Goal: Entertainment & Leisure: Consume media (video, audio)

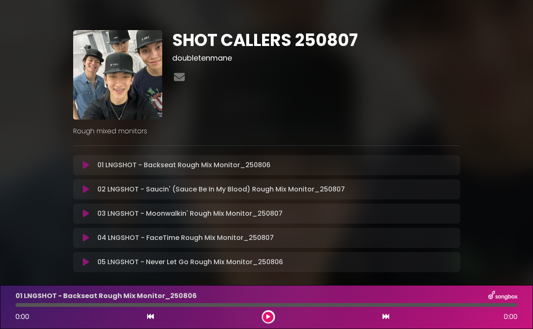
scroll to position [-1, 0]
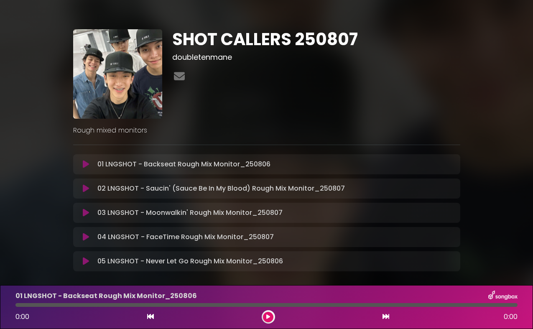
click at [84, 166] on icon at bounding box center [86, 164] width 6 height 8
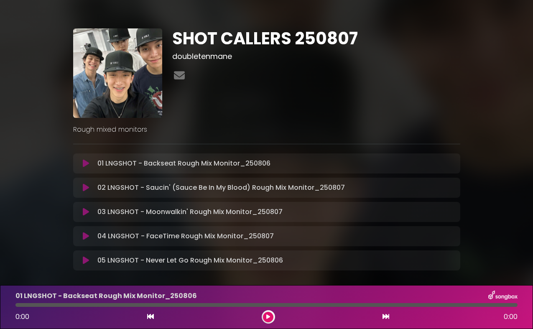
click at [84, 166] on icon at bounding box center [86, 163] width 6 height 8
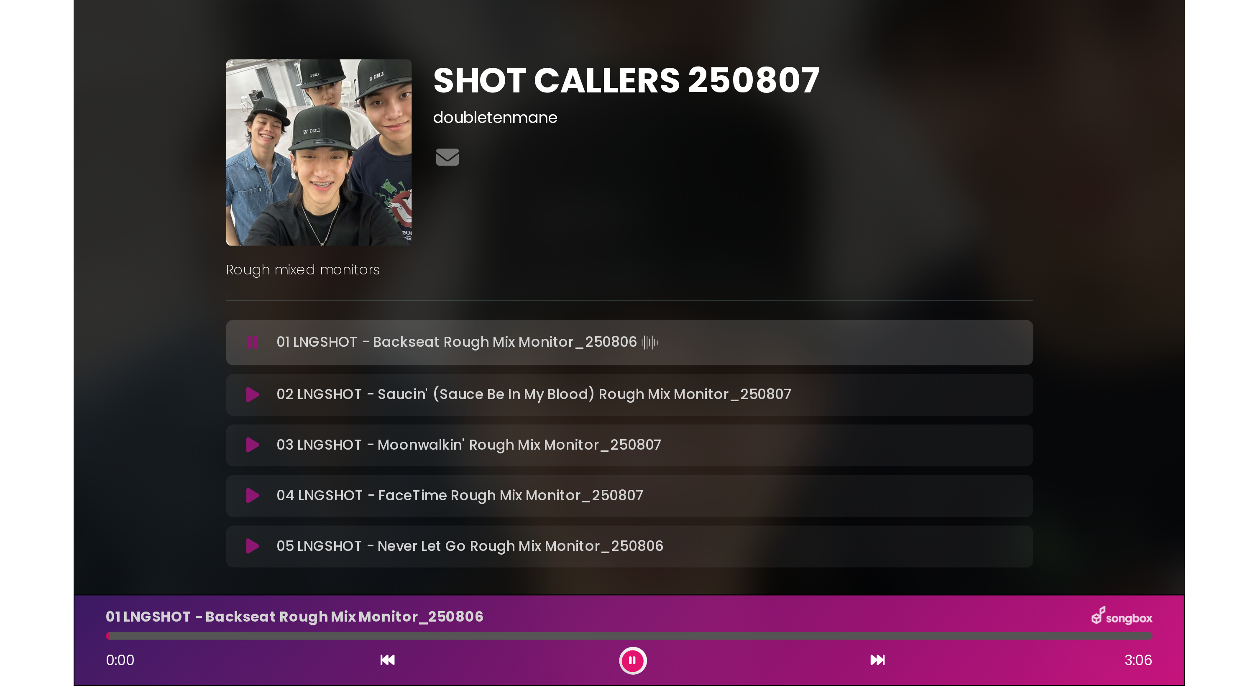
scroll to position [0, 0]
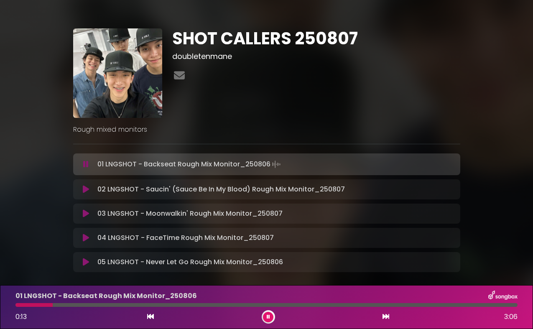
click at [120, 82] on img at bounding box center [117, 72] width 89 height 89
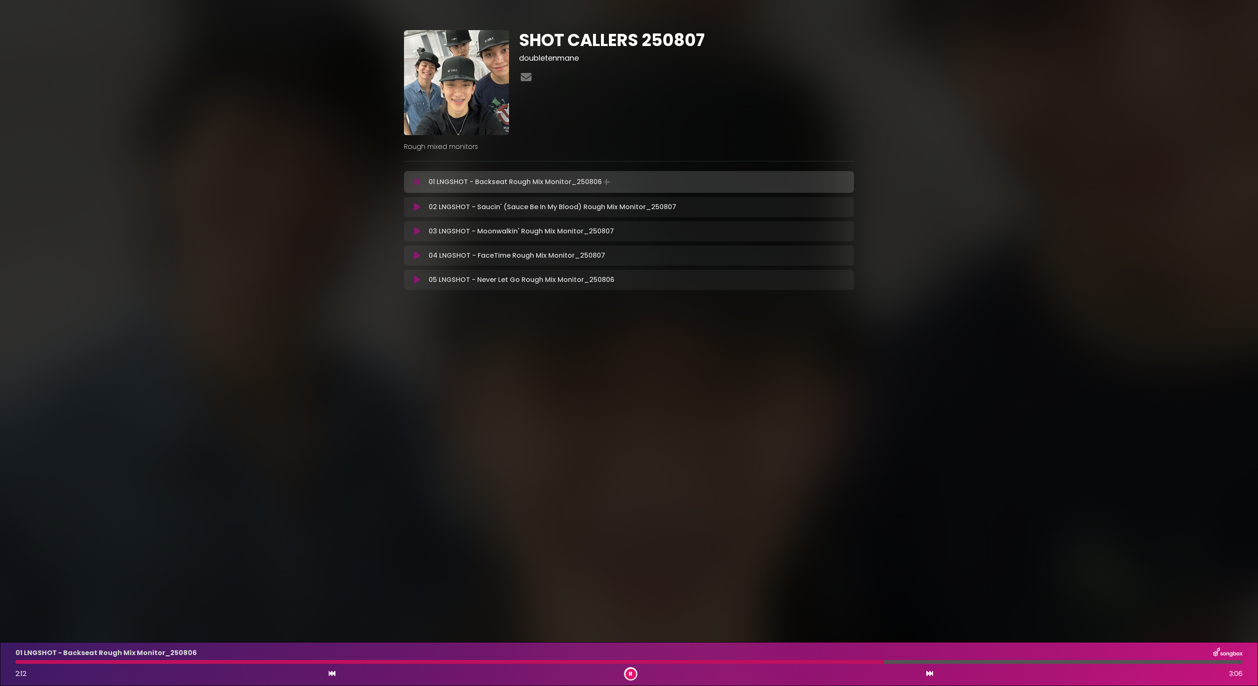
click at [533, 329] on icon at bounding box center [630, 673] width 3 height 5
click at [533, 329] on icon at bounding box center [631, 673] width 4 height 5
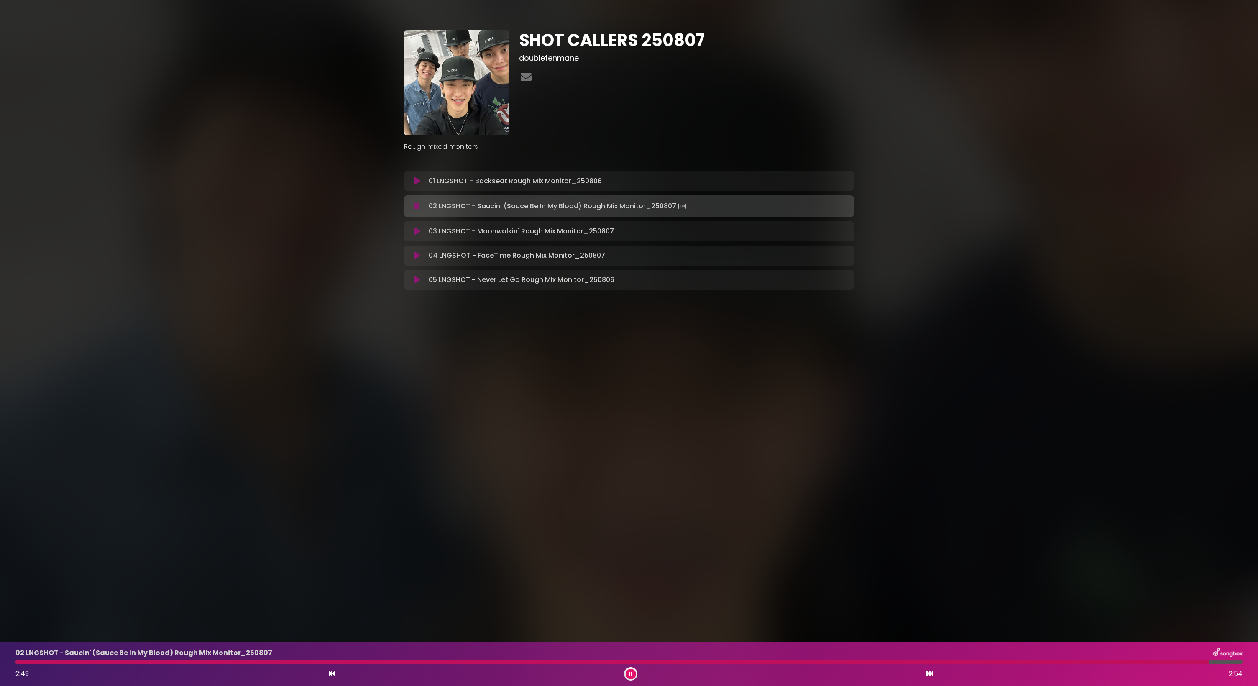
click at [533, 329] on button at bounding box center [630, 674] width 10 height 10
click at [416, 234] on div "03 LNGSHOT - Moonwalkin' Rough Mix Monitor_250807 Loading Track..." at bounding box center [629, 230] width 440 height 10
click at [416, 230] on icon at bounding box center [417, 229] width 6 height 8
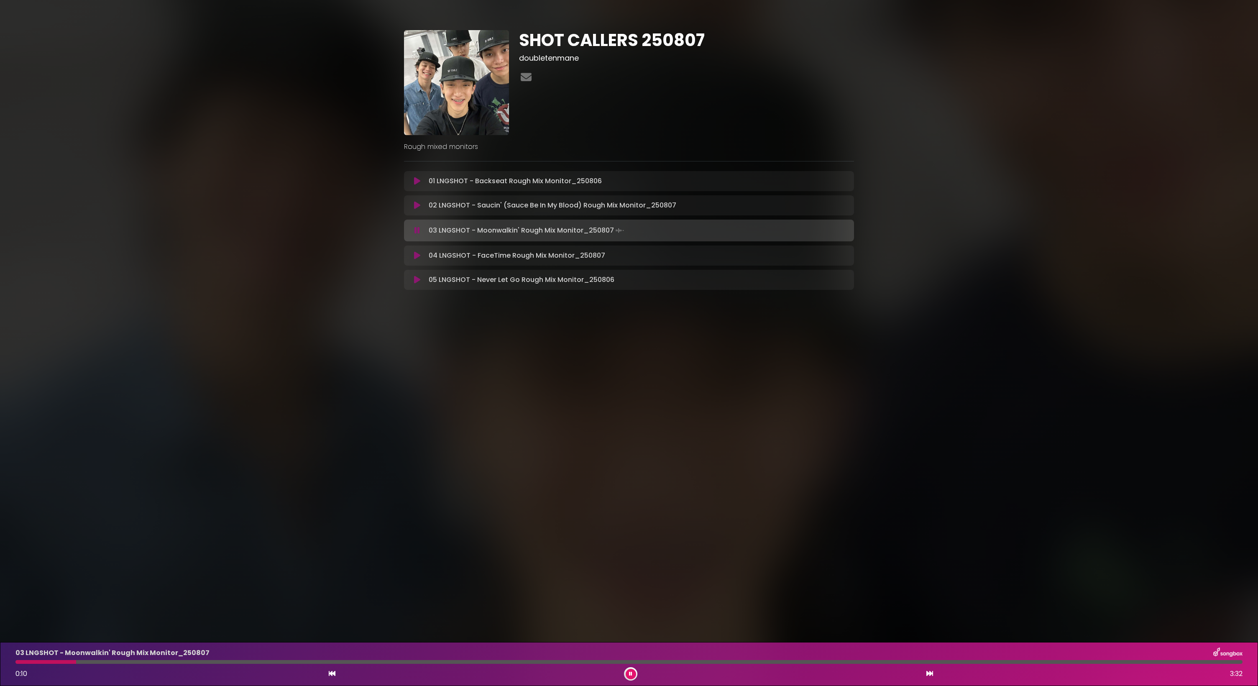
click at [533, 329] on button at bounding box center [630, 674] width 10 height 10
click at [418, 180] on icon at bounding box center [417, 181] width 6 height 8
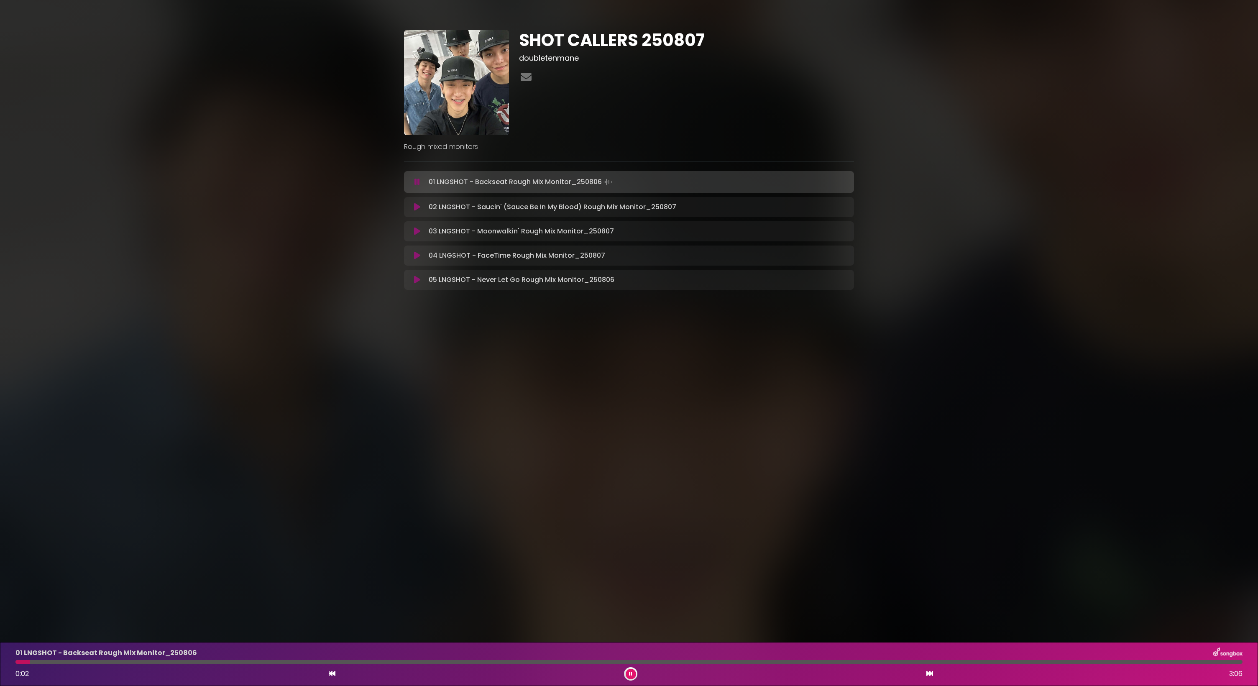
scroll to position [0, 0]
click at [422, 184] on button at bounding box center [417, 182] width 16 height 8
click at [417, 230] on icon at bounding box center [417, 229] width 6 height 8
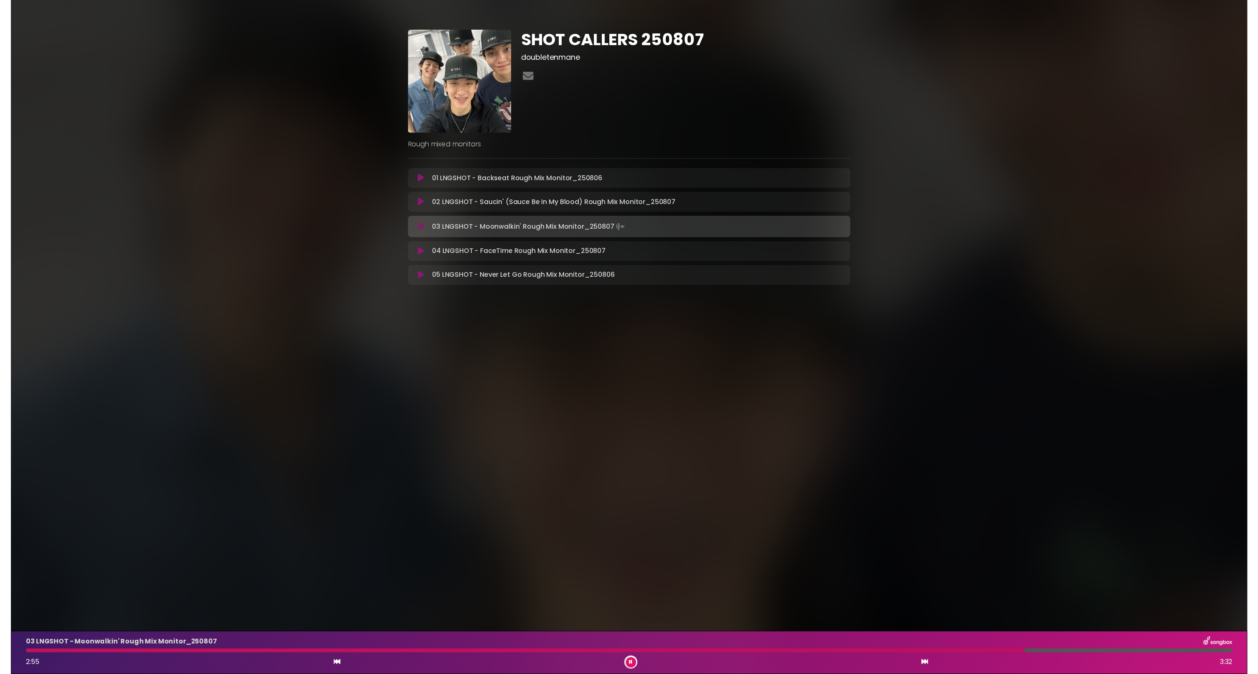
scroll to position [0, 0]
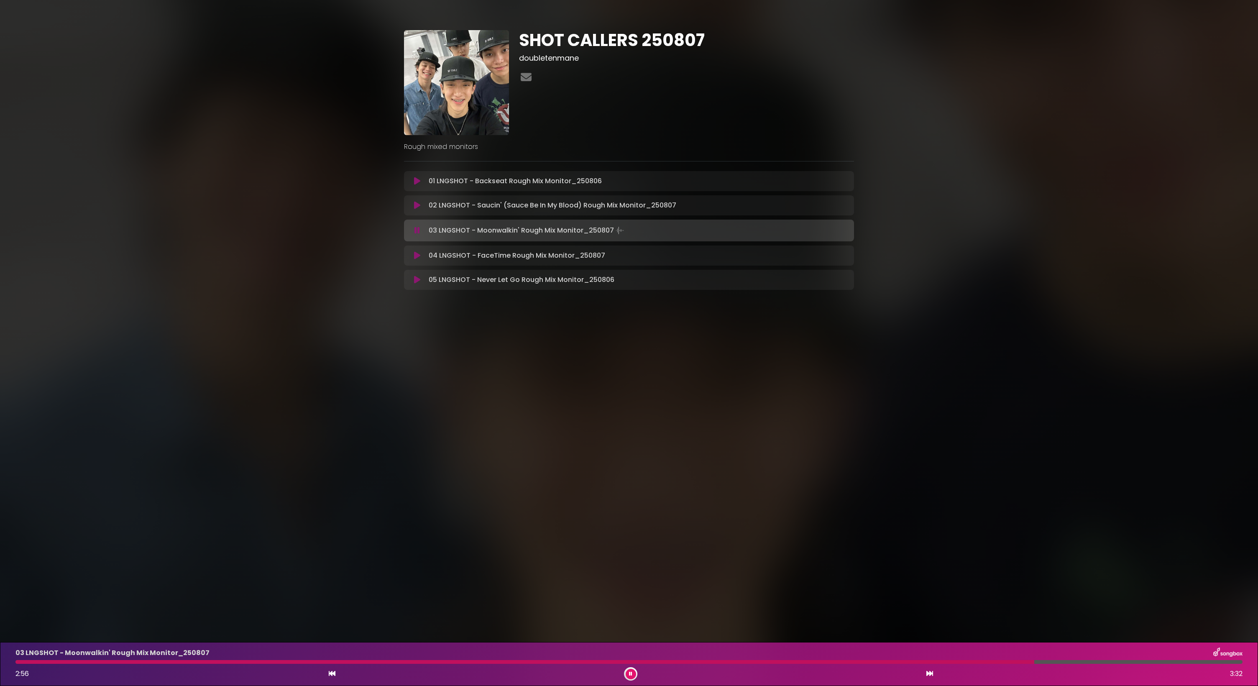
click at [533, 329] on button at bounding box center [630, 674] width 10 height 10
click at [414, 256] on icon at bounding box center [417, 255] width 6 height 8
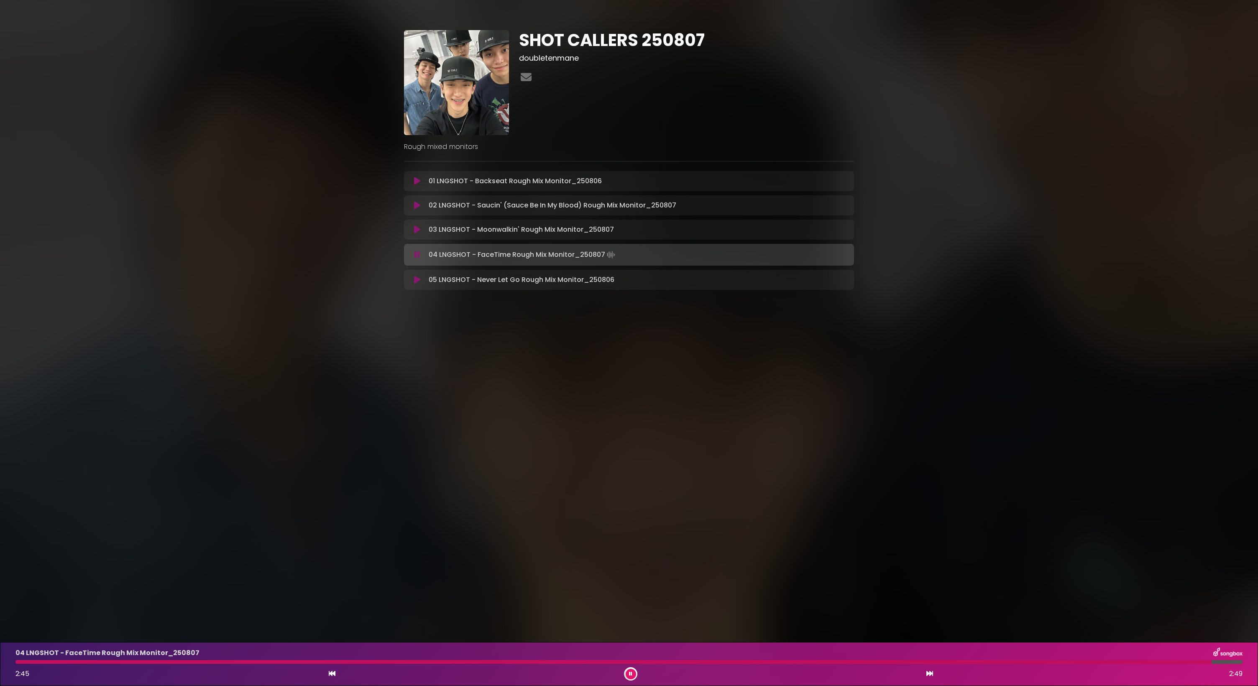
click at [533, 329] on button at bounding box center [630, 674] width 10 height 10
click at [416, 282] on icon at bounding box center [417, 278] width 6 height 8
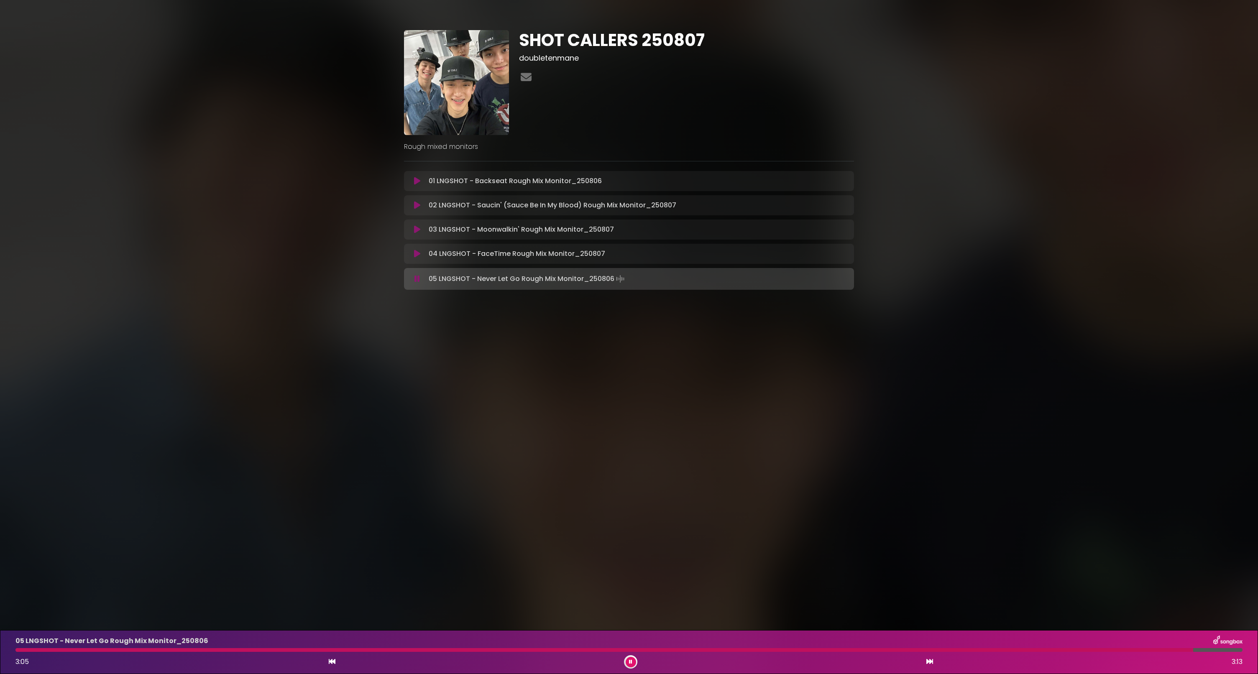
click at [533, 329] on button at bounding box center [630, 662] width 10 height 10
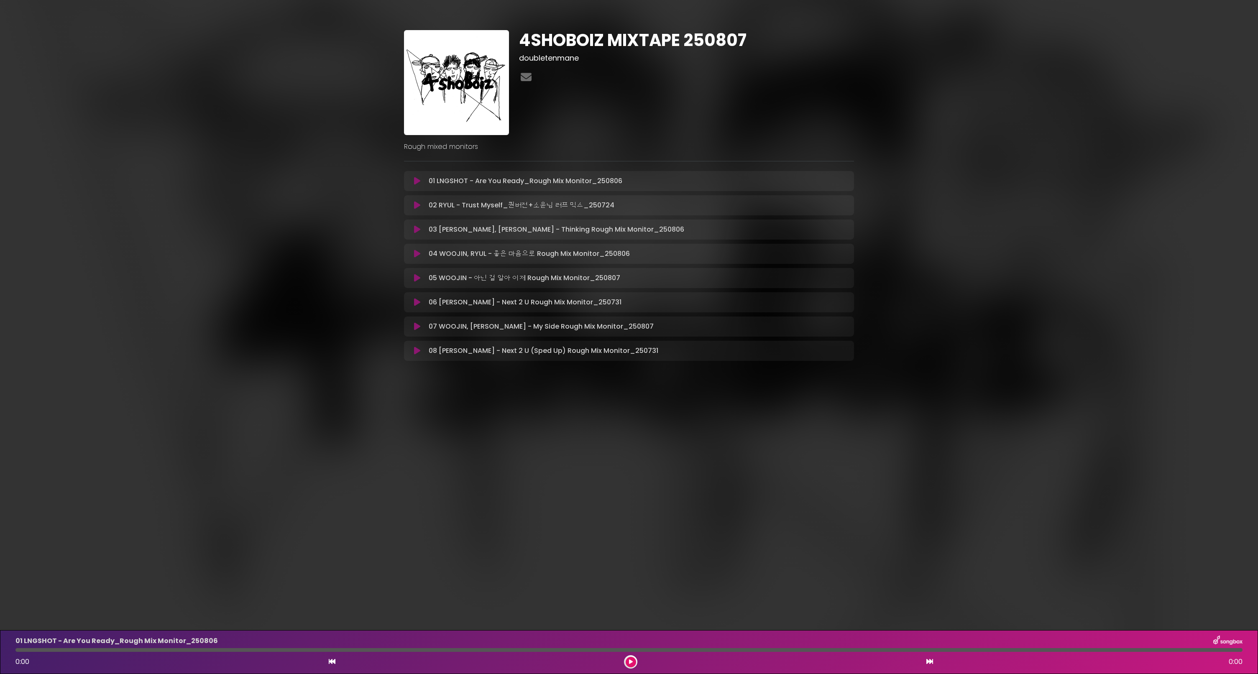
click at [417, 181] on icon at bounding box center [417, 181] width 6 height 8
click at [414, 182] on icon at bounding box center [417, 181] width 6 height 8
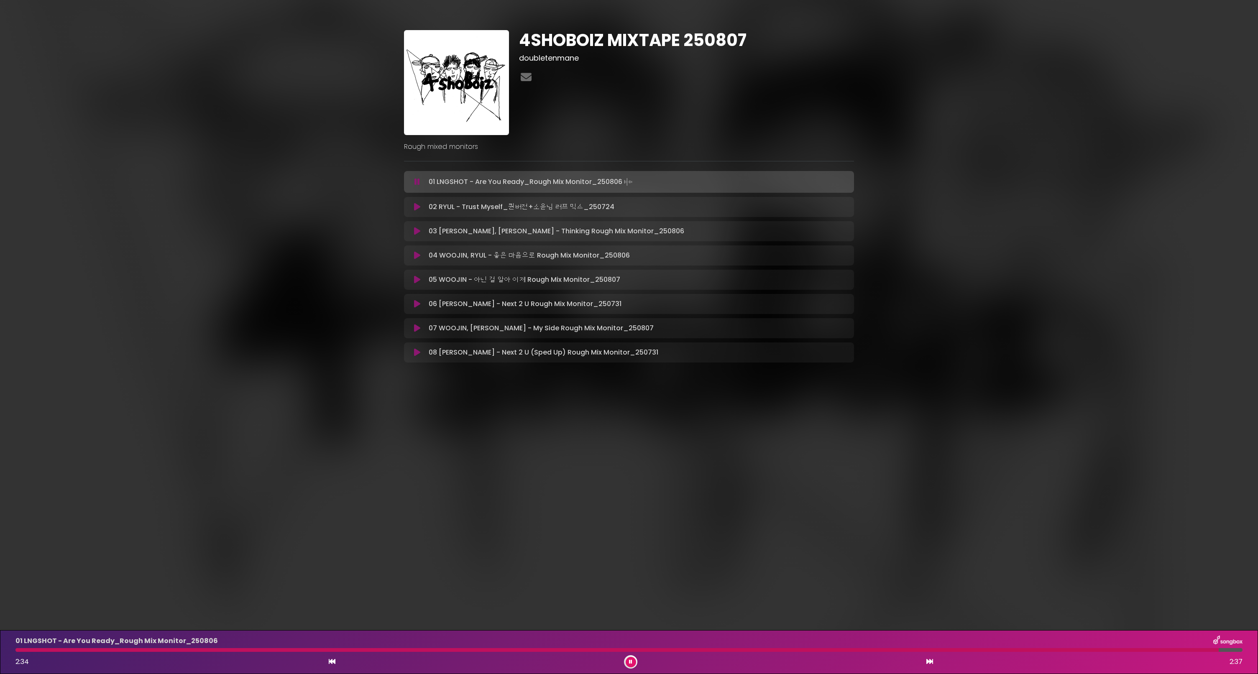
click at [416, 205] on icon at bounding box center [417, 207] width 6 height 8
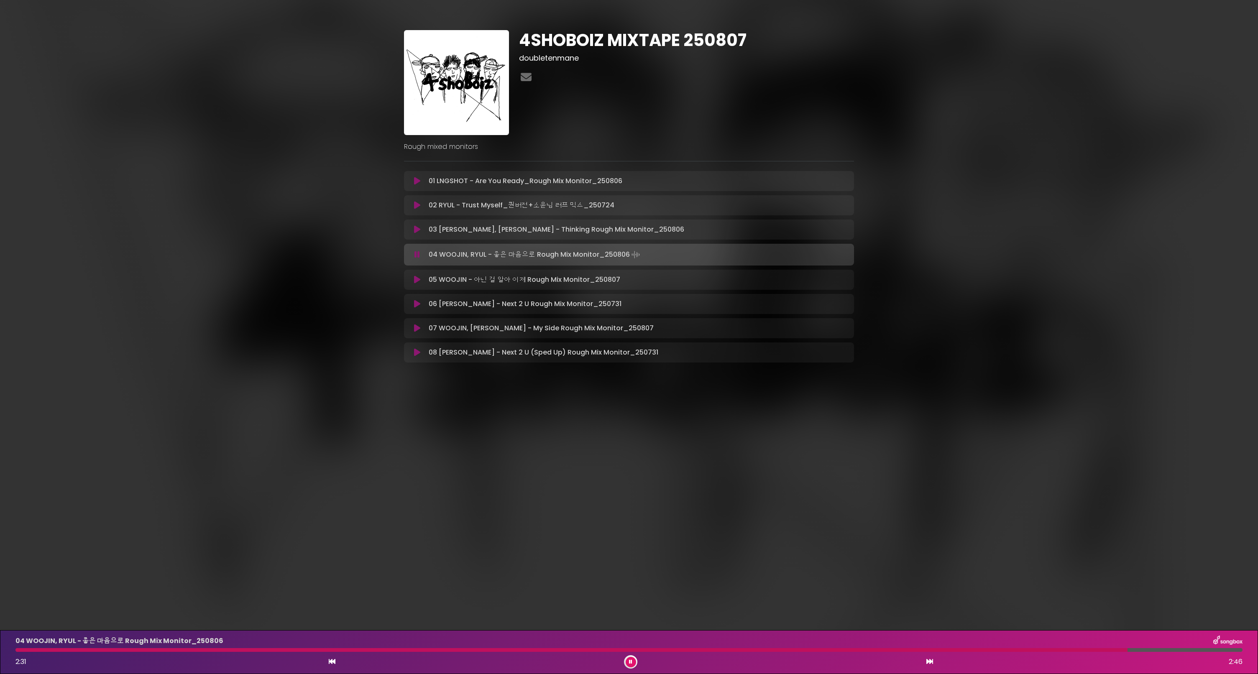
click at [419, 280] on icon at bounding box center [417, 280] width 6 height 8
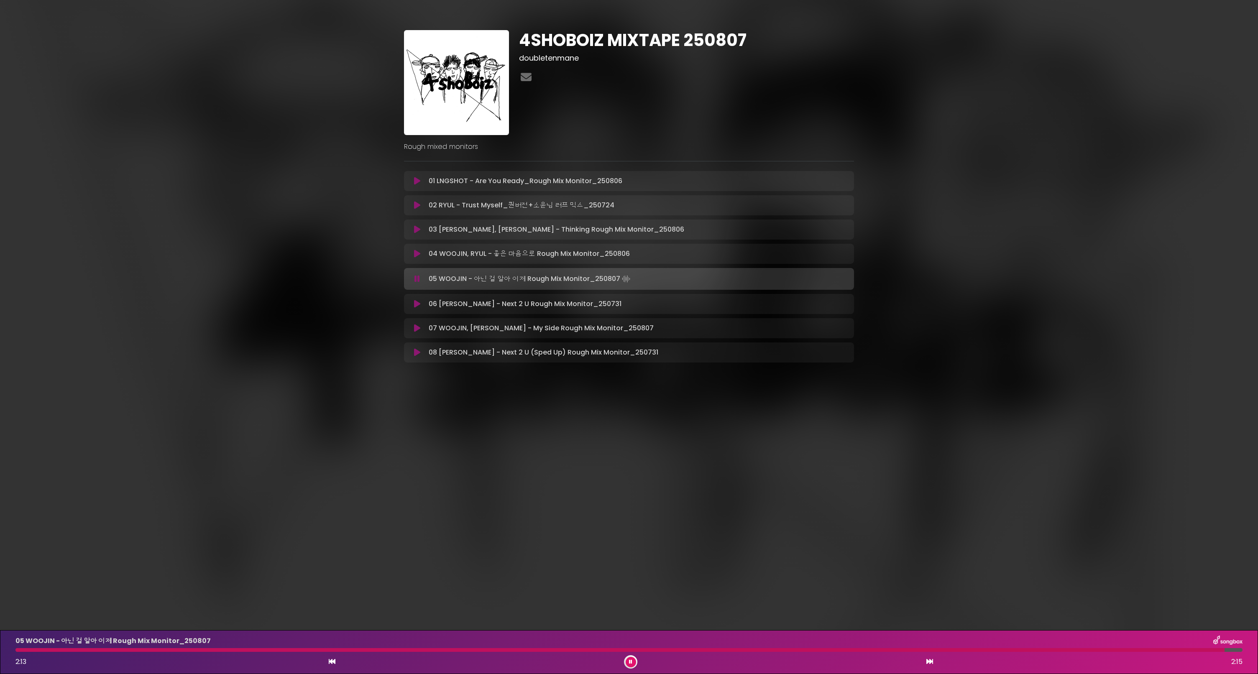
click at [628, 665] on button at bounding box center [630, 662] width 10 height 10
click at [415, 301] on icon at bounding box center [417, 302] width 6 height 8
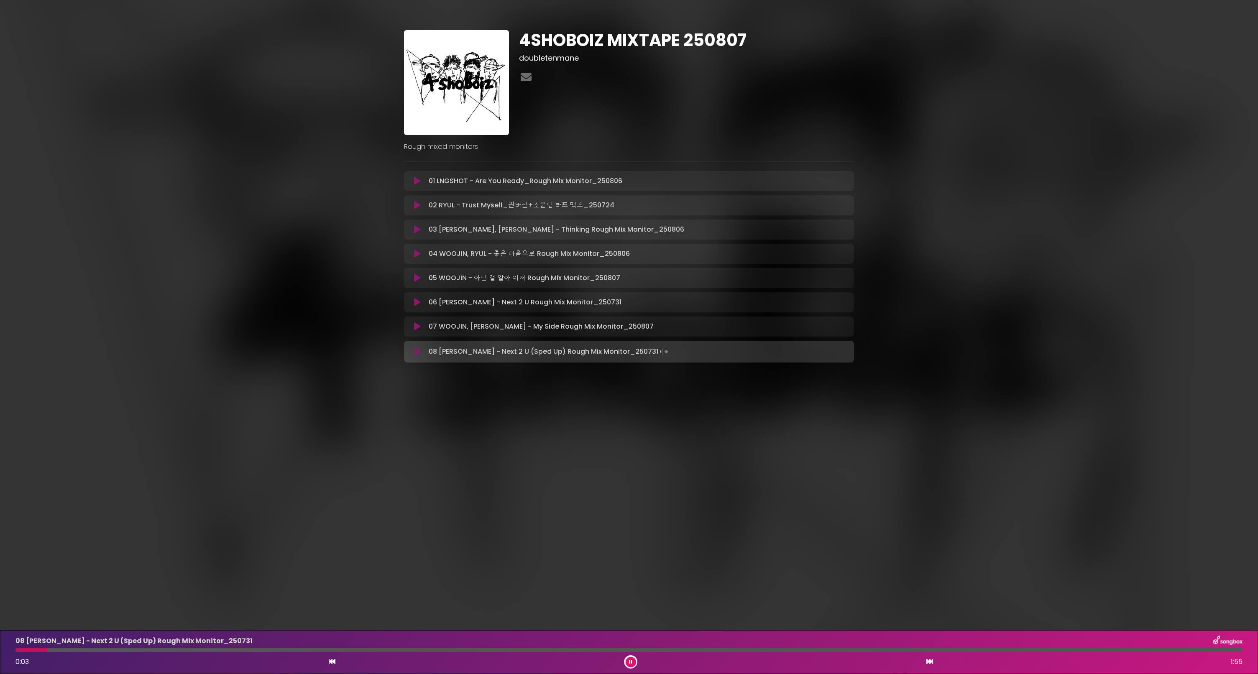
click at [636, 662] on div at bounding box center [630, 661] width 13 height 13
click at [632, 661] on button at bounding box center [630, 662] width 10 height 10
